Goal: Task Accomplishment & Management: Use online tool/utility

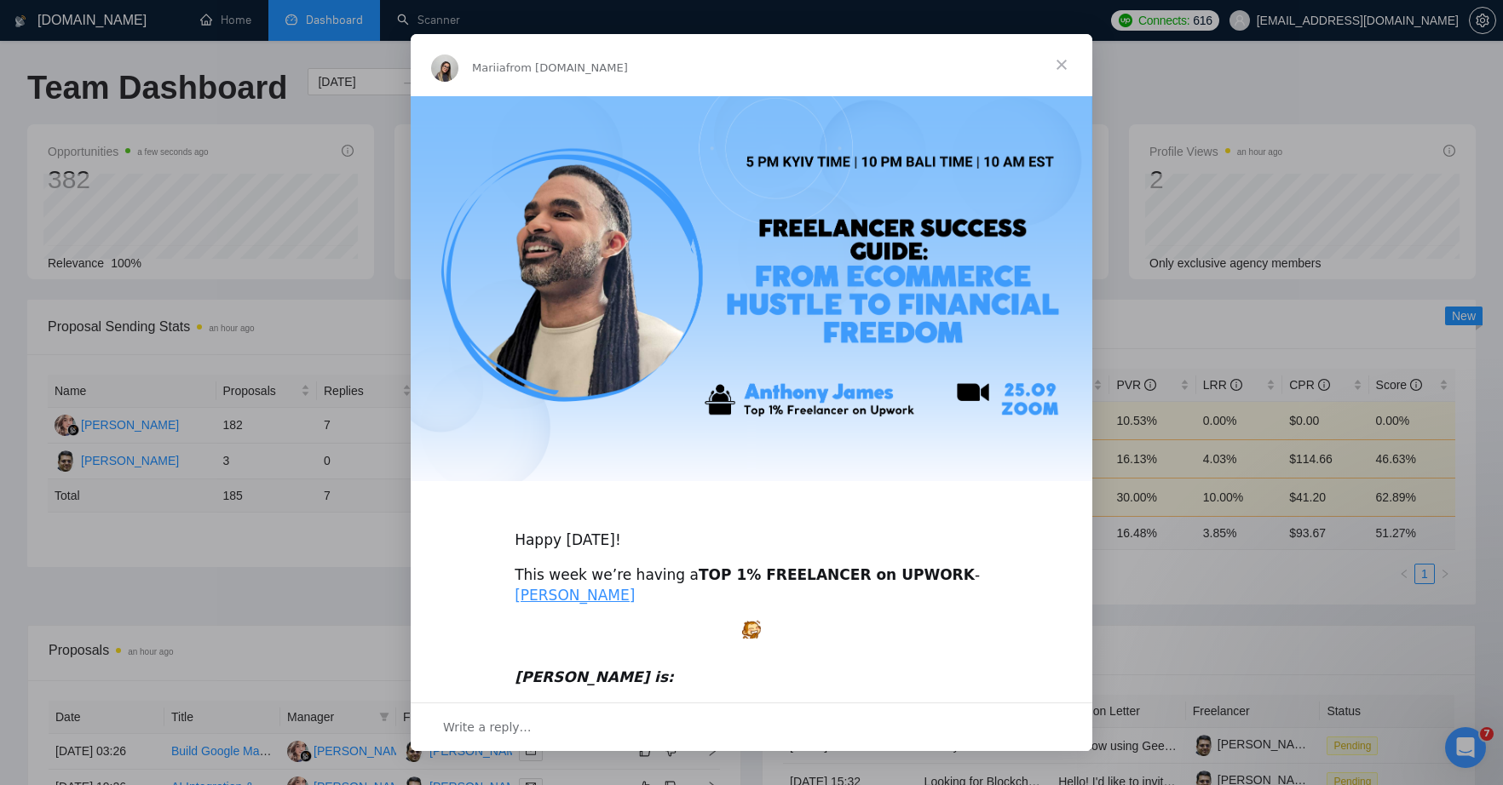
click at [1061, 60] on span "Close" at bounding box center [1061, 64] width 61 height 61
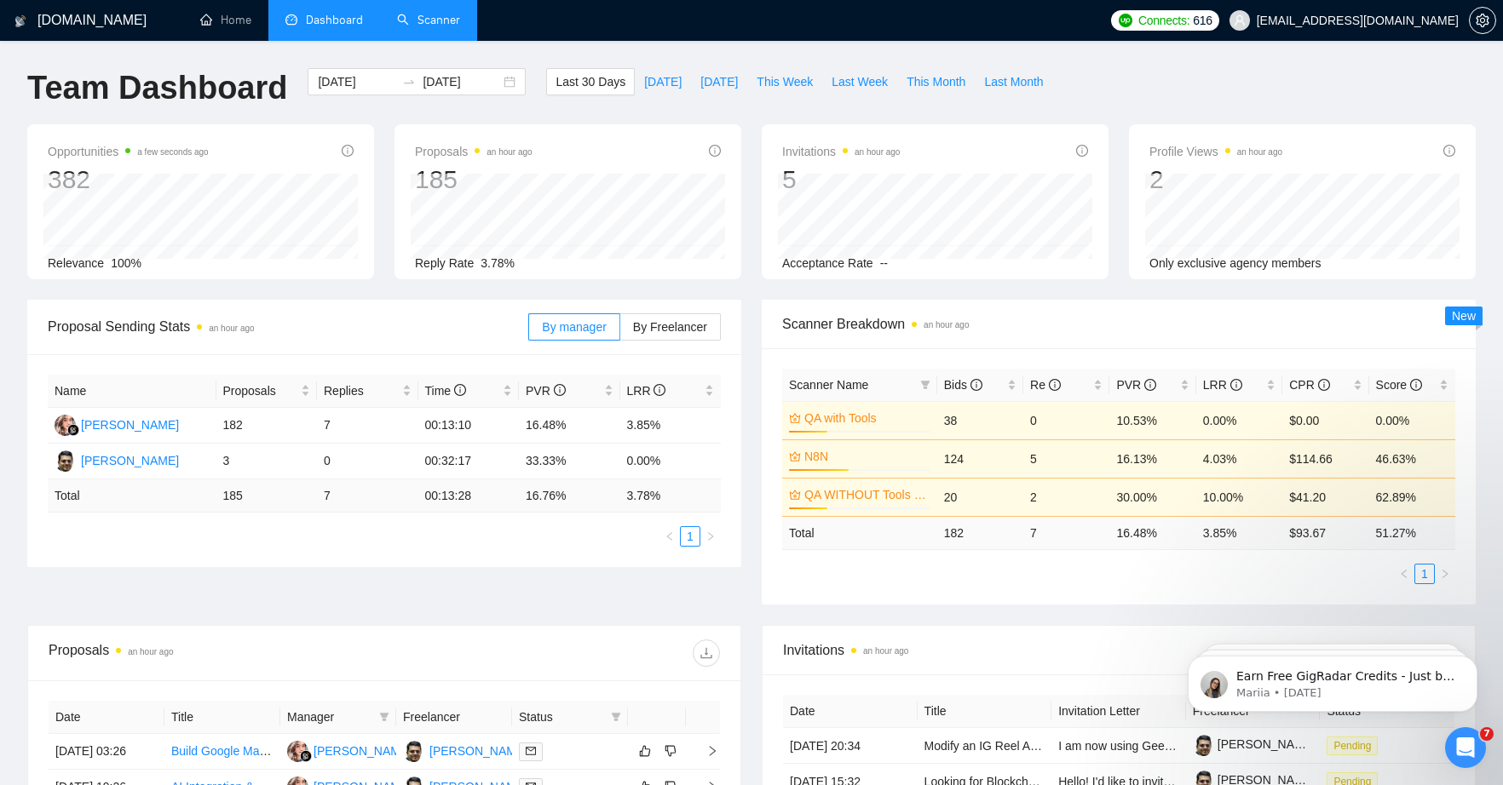
click at [433, 19] on link "Scanner" at bounding box center [428, 20] width 63 height 14
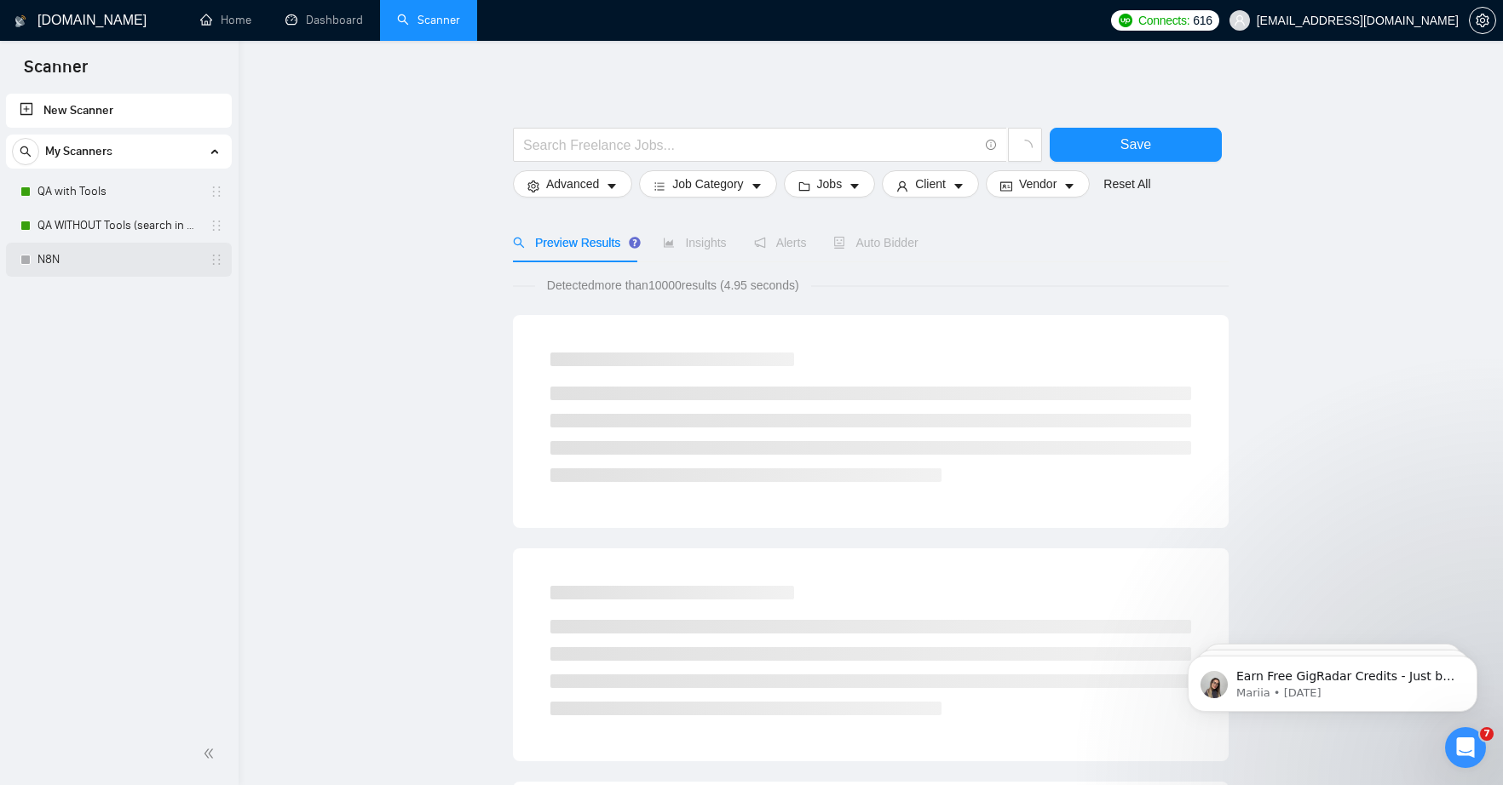
click at [54, 265] on link "N8N" at bounding box center [118, 260] width 162 height 34
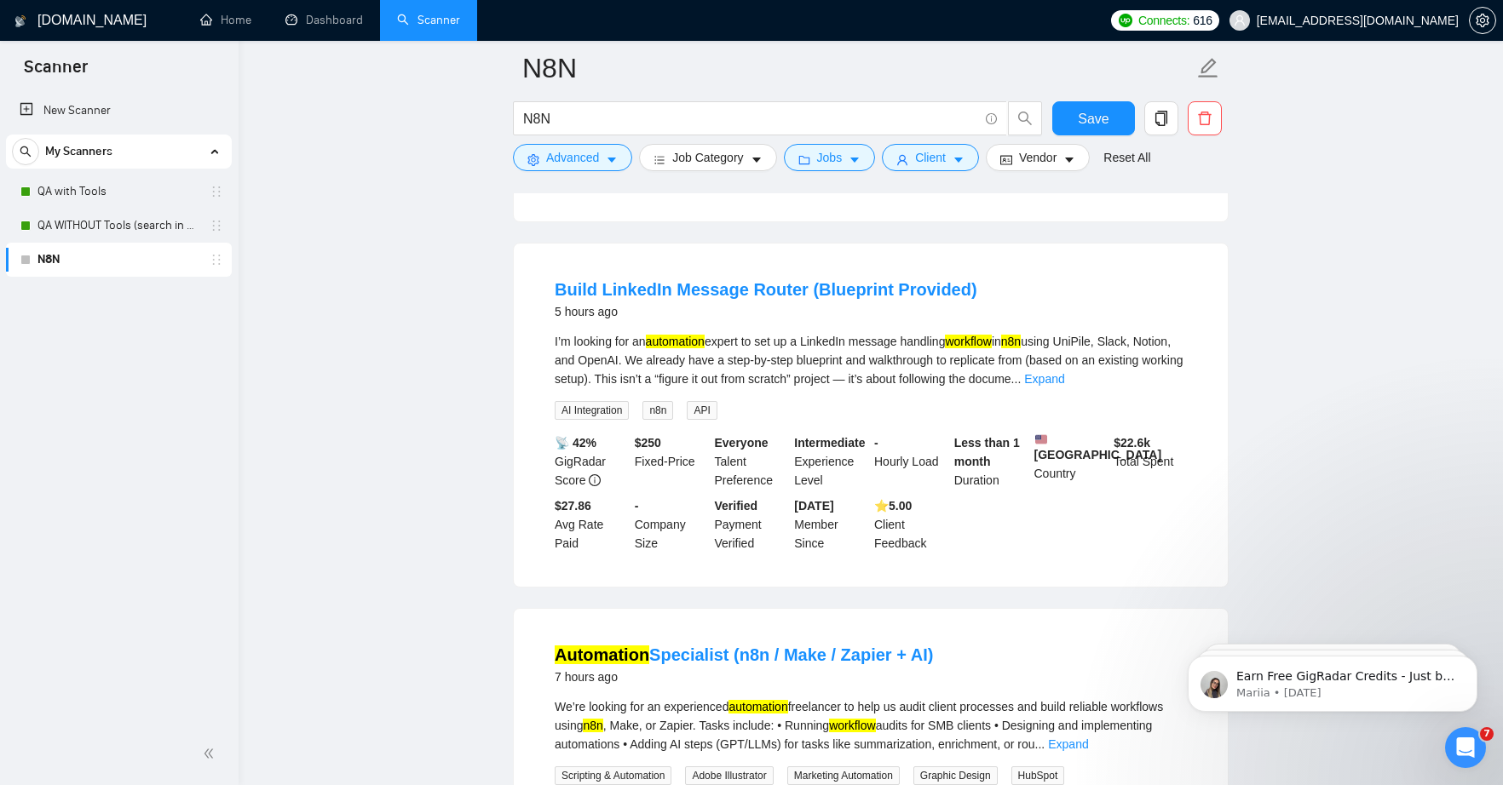
scroll to position [793, 0]
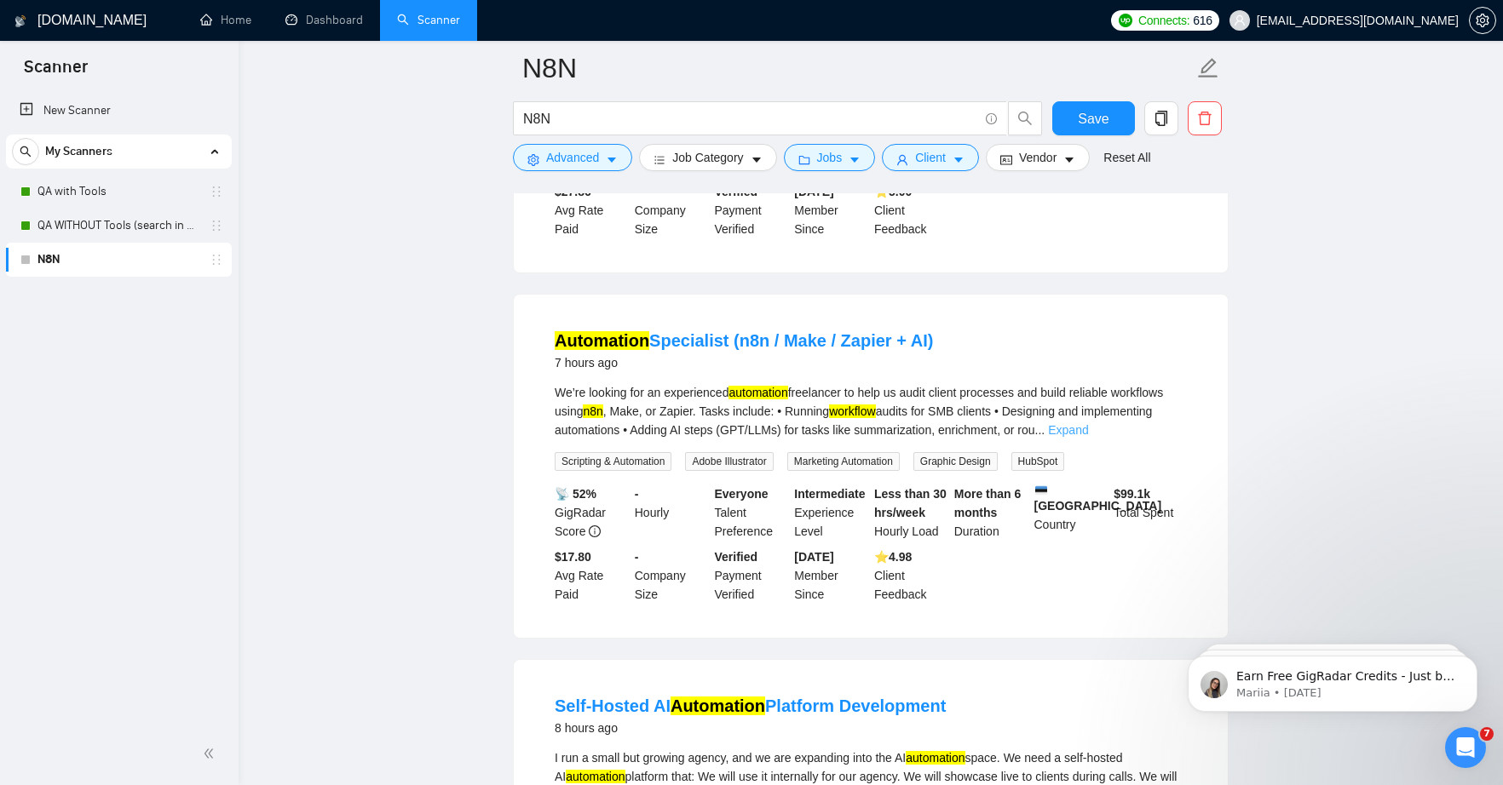
click at [1088, 437] on link "Expand" at bounding box center [1068, 430] width 40 height 14
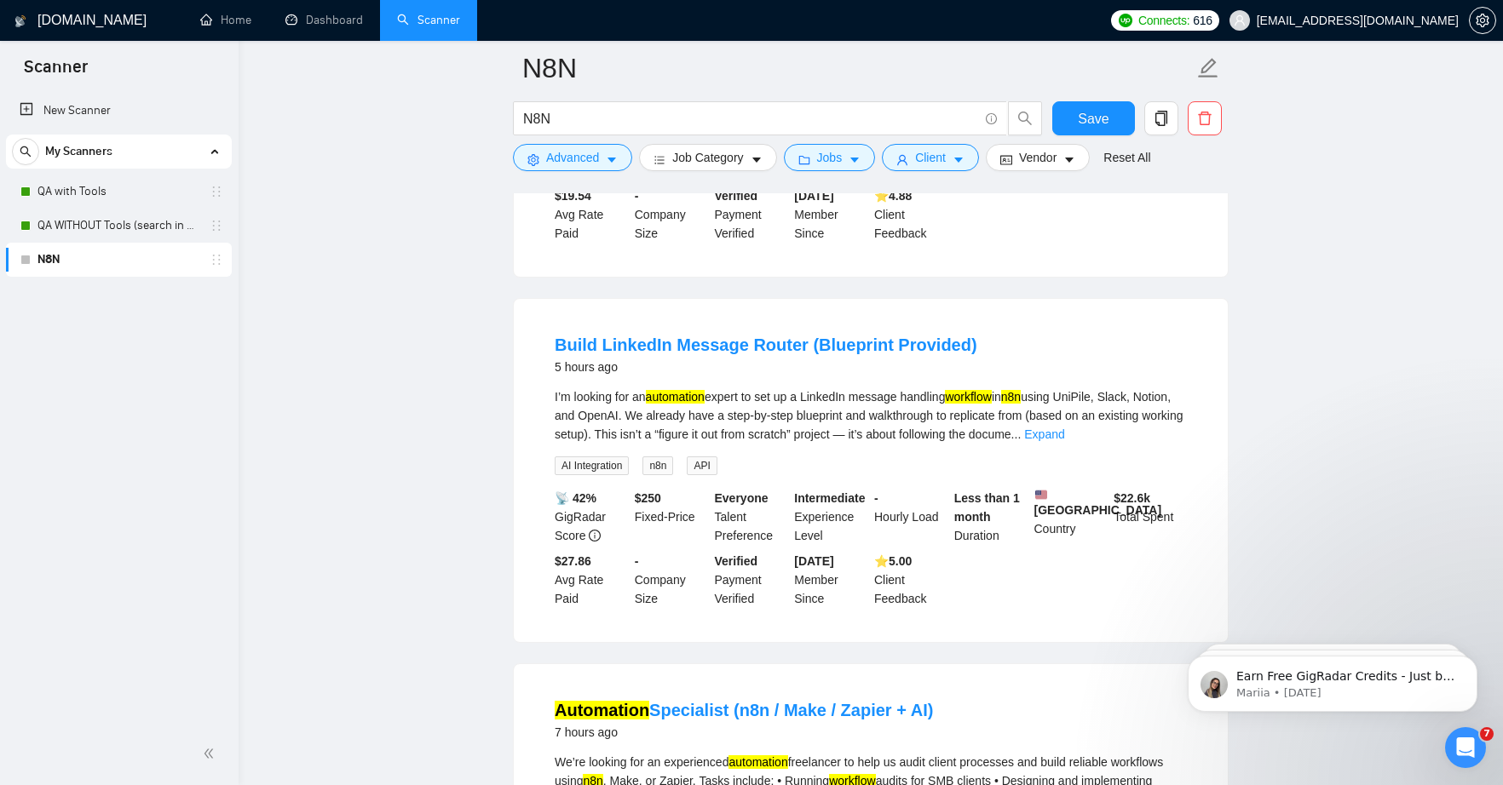
scroll to position [269, 0]
